Goal: Transaction & Acquisition: Book appointment/travel/reservation

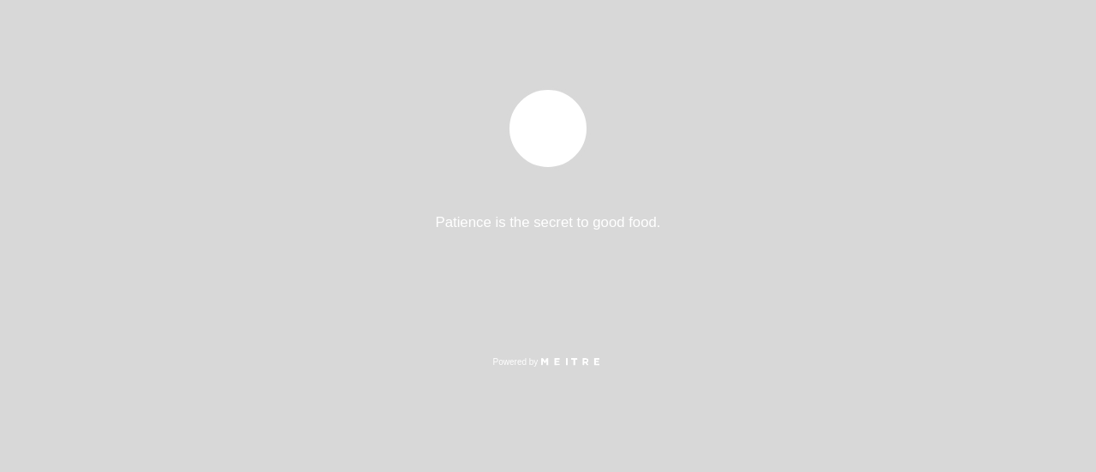
select select "es"
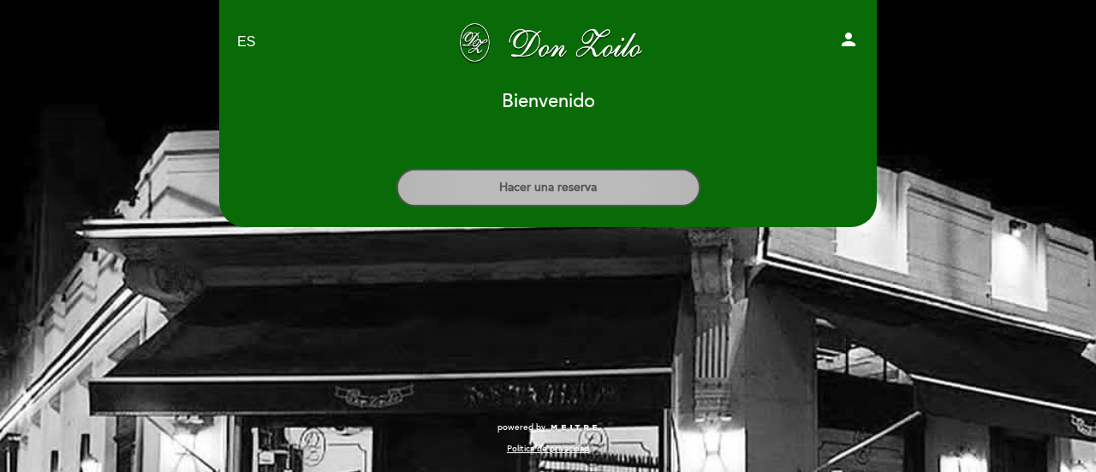
click at [567, 187] on button "Hacer una reserva" at bounding box center [549, 188] width 304 height 38
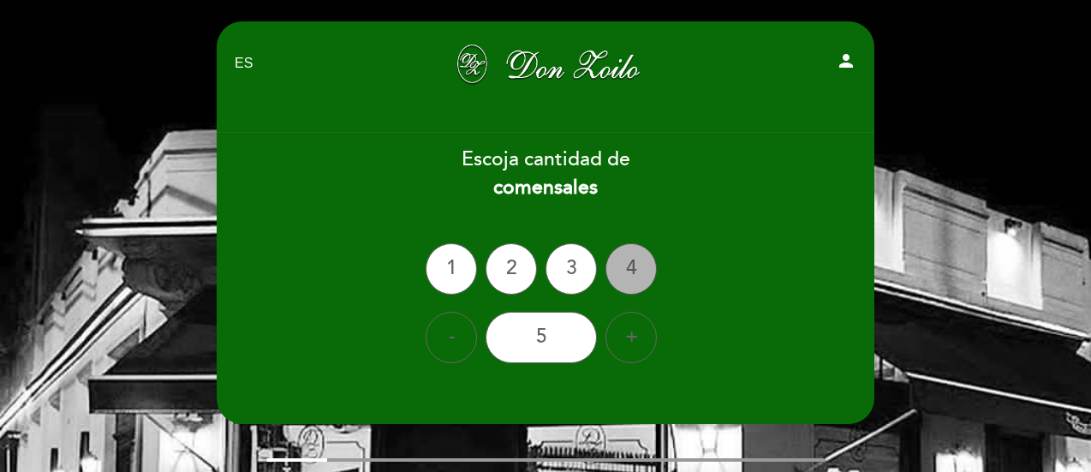
click at [642, 266] on div "4" at bounding box center [631, 268] width 51 height 51
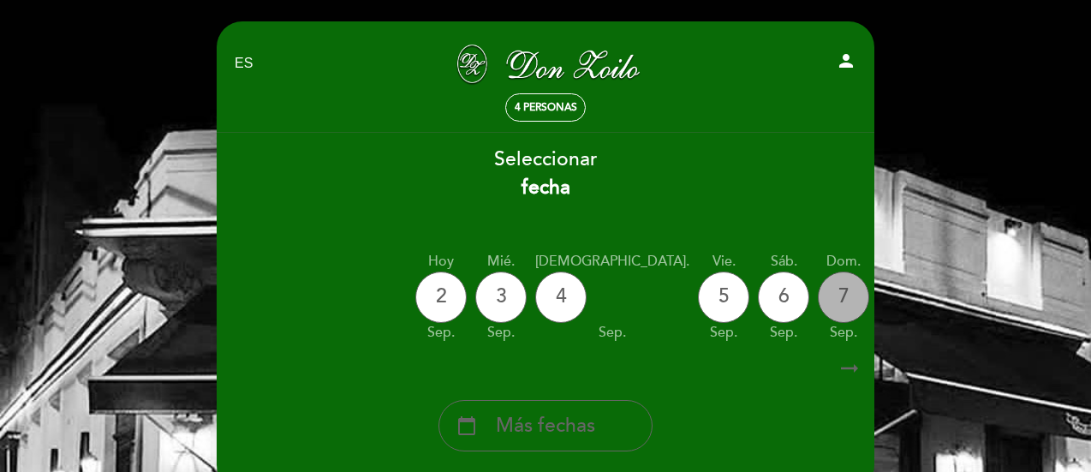
click at [818, 299] on div "7" at bounding box center [843, 297] width 51 height 51
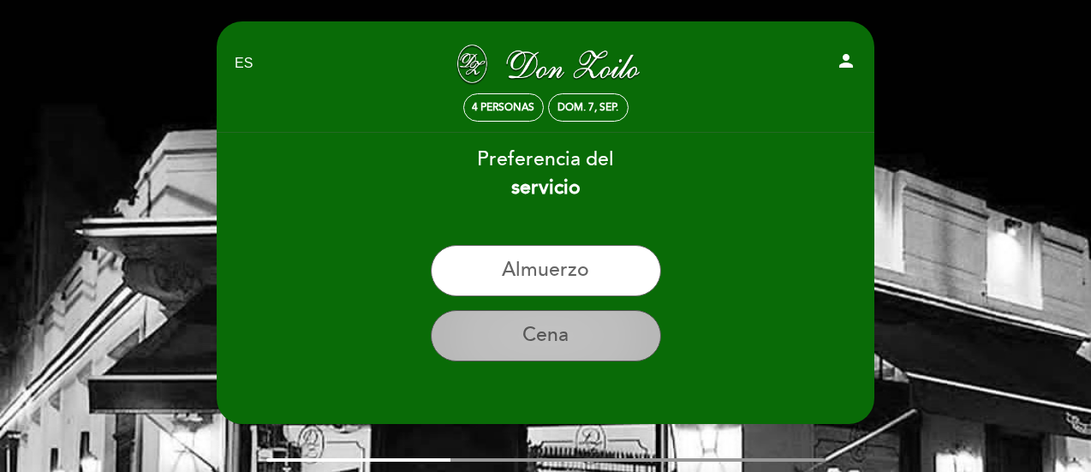
click at [573, 338] on button "Cena" at bounding box center [546, 335] width 230 height 51
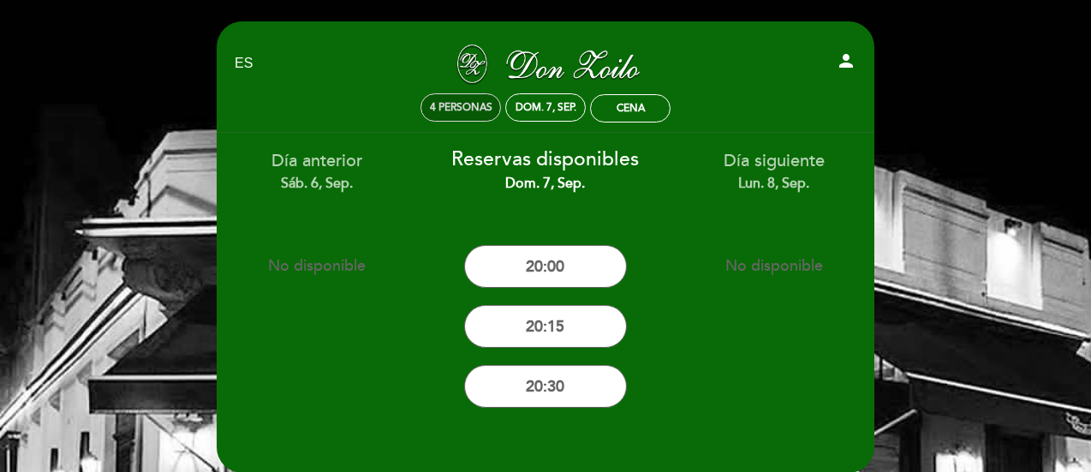
click at [465, 110] on span "4 personas" at bounding box center [461, 107] width 63 height 13
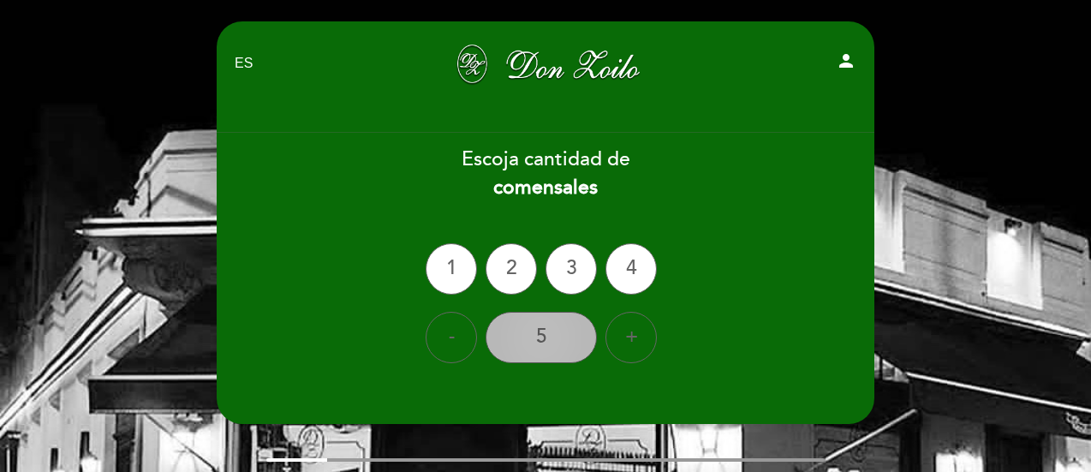
click at [580, 337] on div "5" at bounding box center [541, 337] width 111 height 51
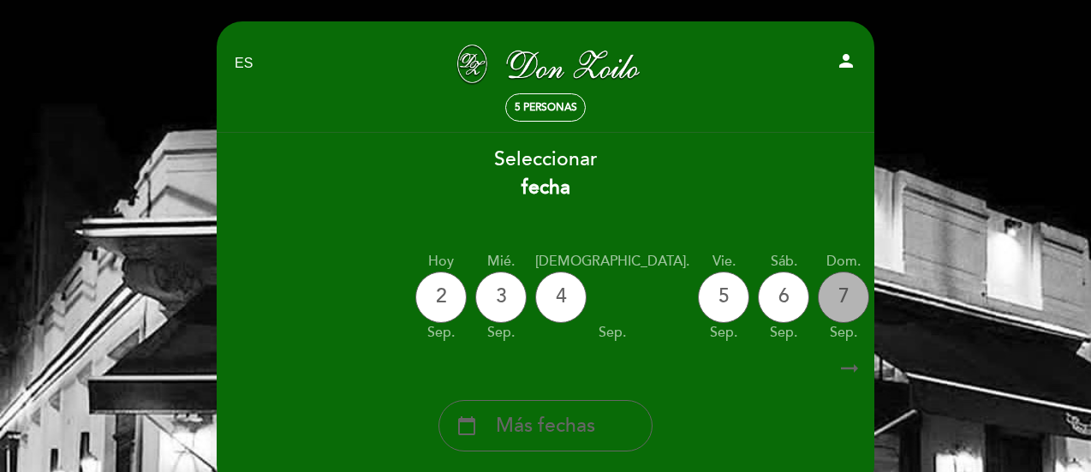
click at [818, 297] on div "7" at bounding box center [843, 297] width 51 height 51
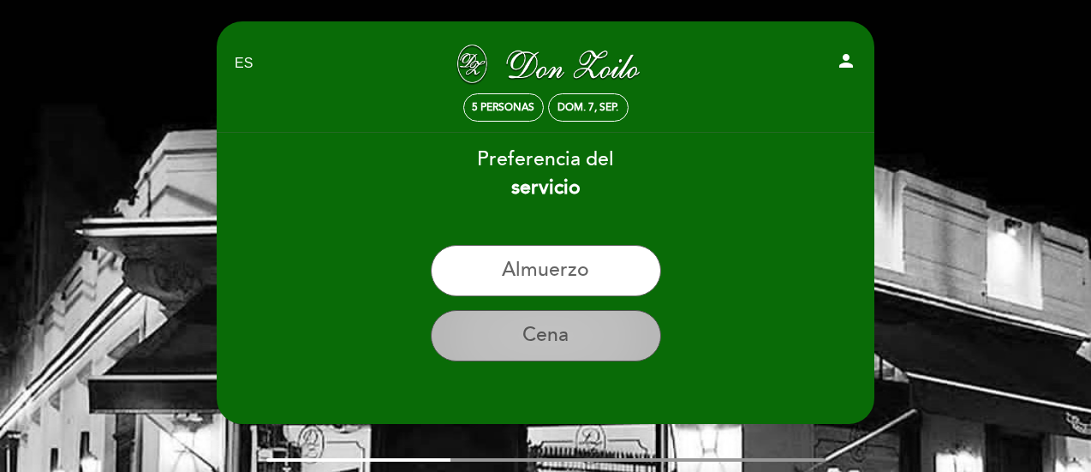
click at [521, 339] on button "Cena" at bounding box center [546, 335] width 230 height 51
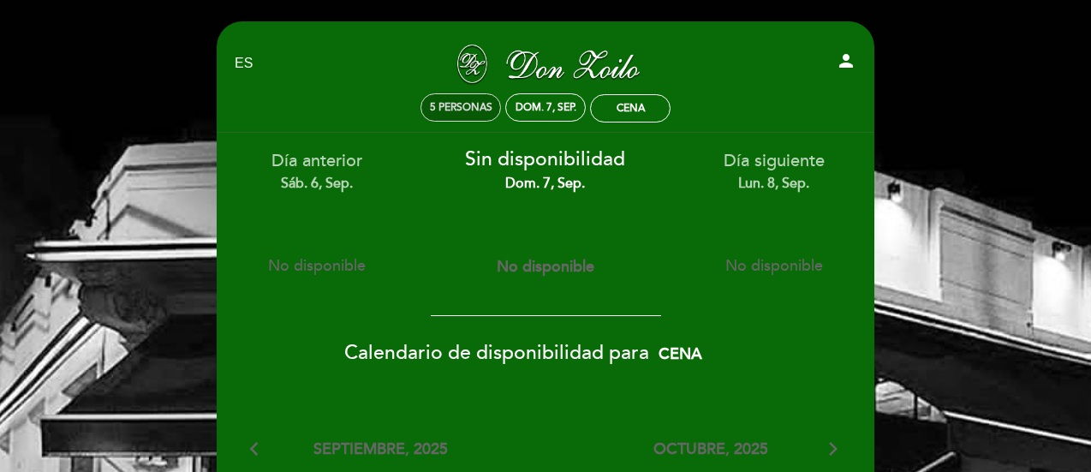
click at [534, 111] on div "dom. 7, sep." at bounding box center [546, 107] width 61 height 13
select select "? undefined:undefined ?"
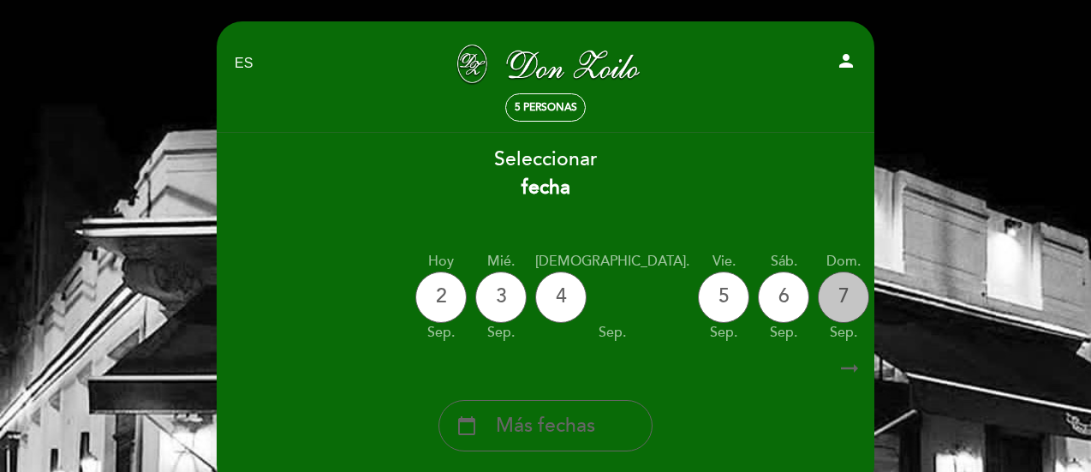
click at [818, 302] on div "7" at bounding box center [843, 297] width 51 height 51
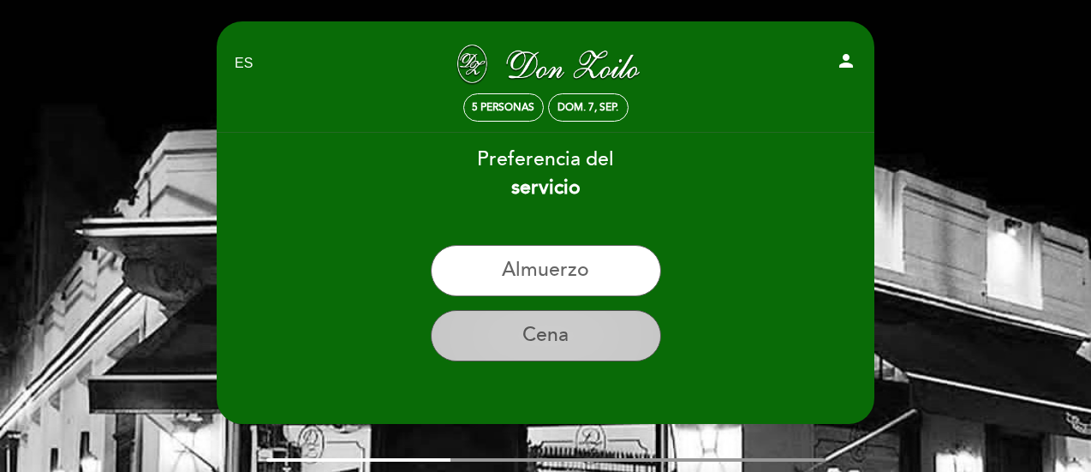
click at [578, 325] on button "Cena" at bounding box center [546, 335] width 230 height 51
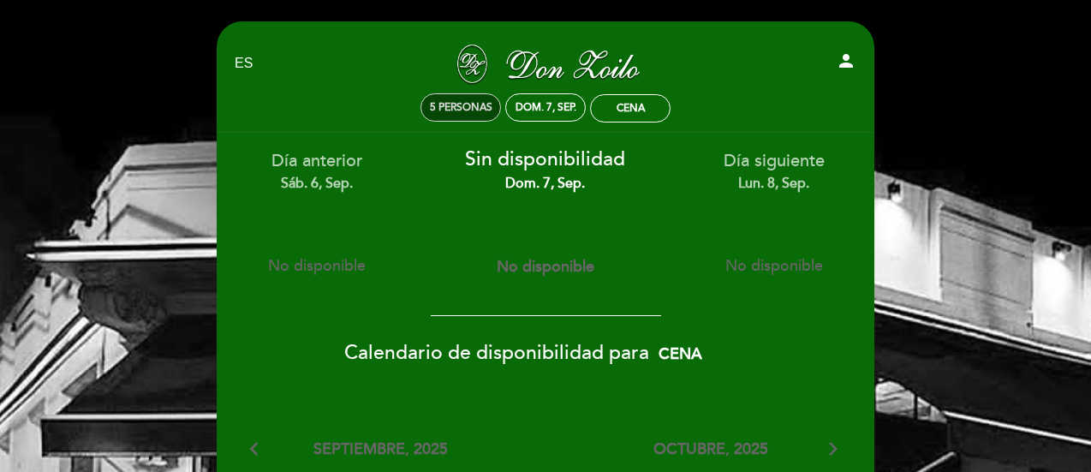
click at [471, 110] on span "5 personas" at bounding box center [461, 107] width 63 height 13
select select "? undefined:undefined ?"
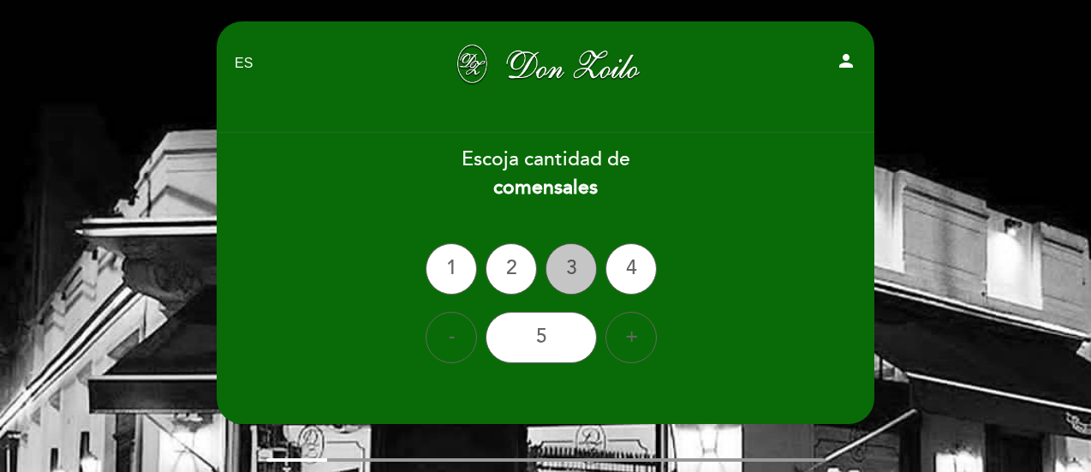
click at [576, 263] on div "3" at bounding box center [571, 268] width 51 height 51
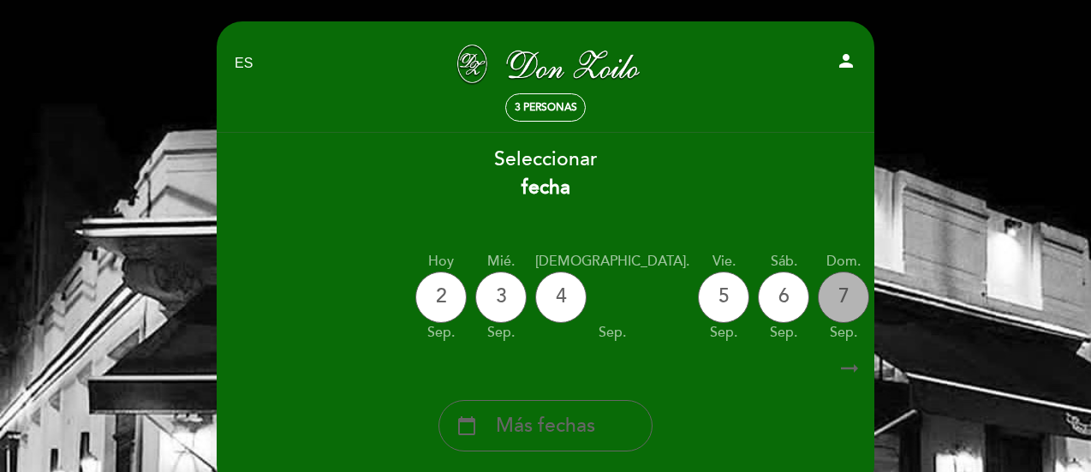
click at [818, 289] on div "7" at bounding box center [843, 297] width 51 height 51
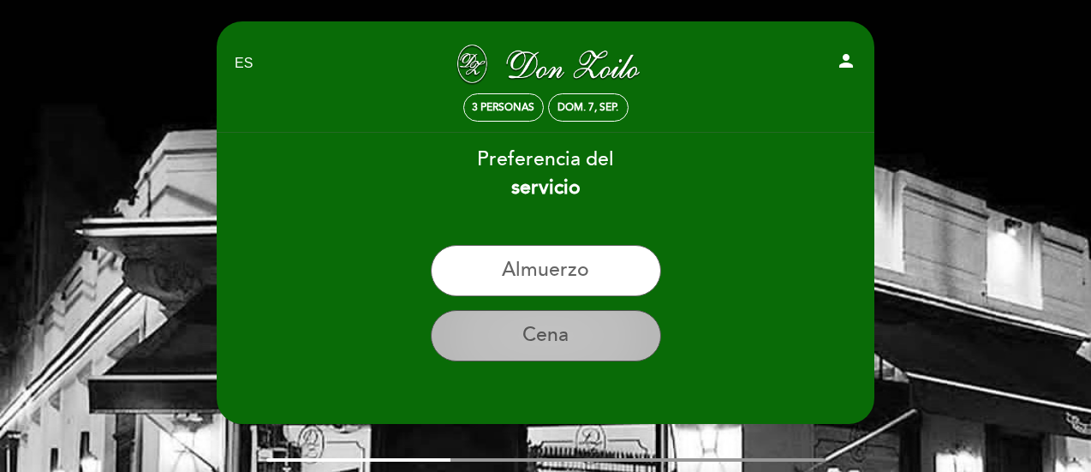
click at [575, 351] on button "Cena" at bounding box center [546, 335] width 230 height 51
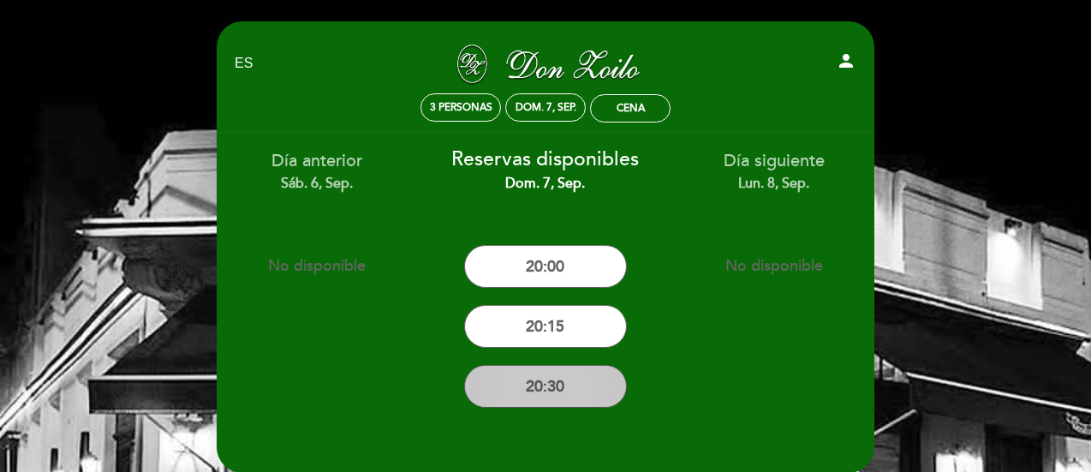
click at [576, 388] on button "20:30" at bounding box center [545, 386] width 163 height 43
